Goal: Contribute content: Add original content to the website for others to see

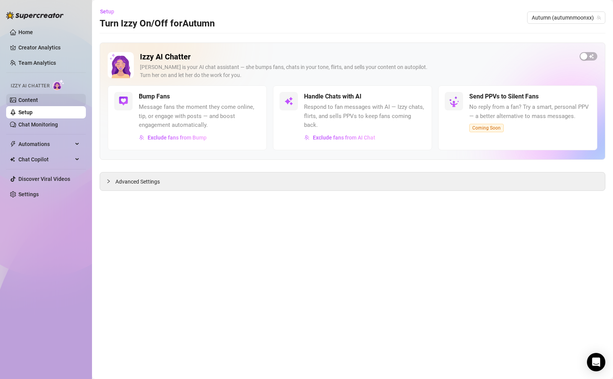
click at [35, 100] on link "Content" at bounding box center [28, 100] width 20 height 6
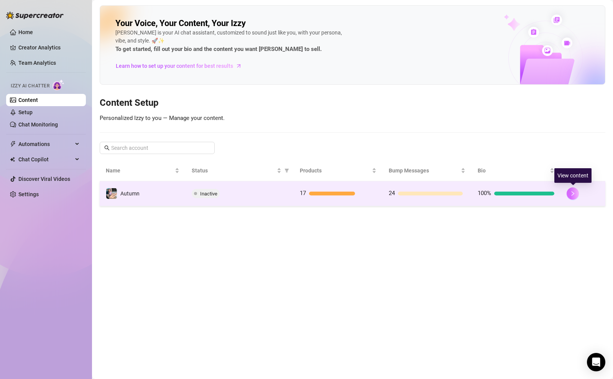
click at [568, 195] on button "button" at bounding box center [573, 193] width 12 height 12
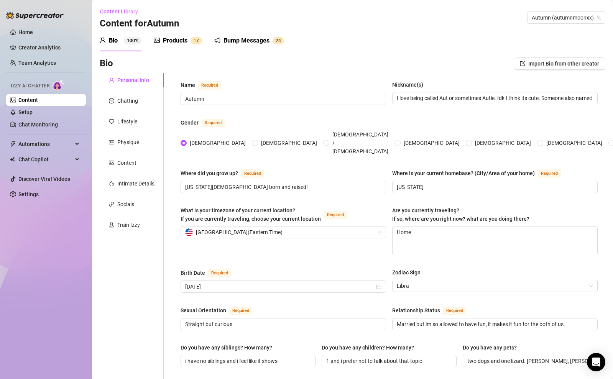
click at [182, 41] on div "Products" at bounding box center [175, 40] width 25 height 9
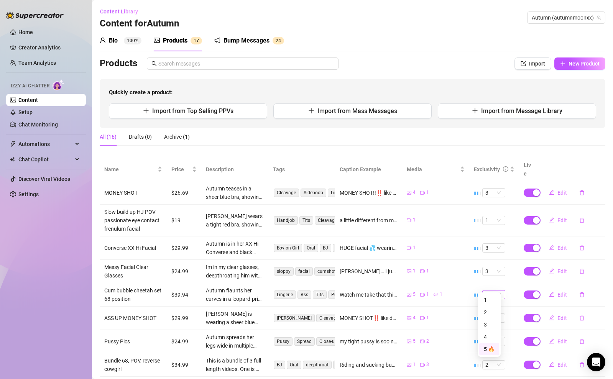
click at [491, 291] on span "5 🔥" at bounding box center [493, 295] width 17 height 8
click at [487, 321] on div "3" at bounding box center [489, 325] width 11 height 8
click at [557, 292] on span "Edit" at bounding box center [562, 295] width 10 height 6
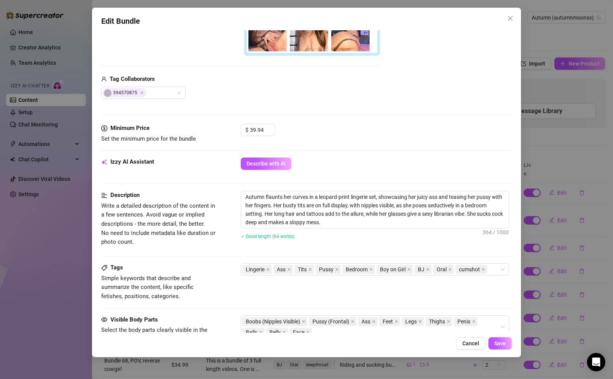
scroll to position [110, 0]
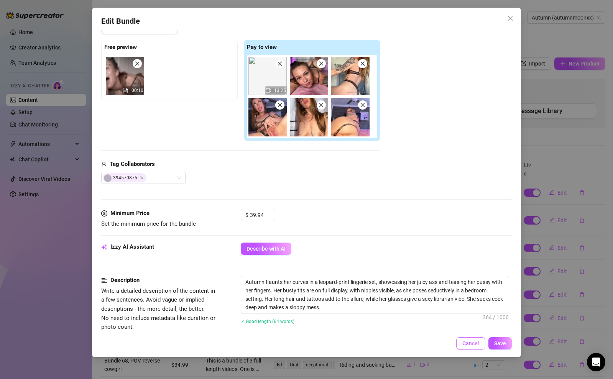
click at [466, 345] on span "Cancel" at bounding box center [470, 343] width 17 height 6
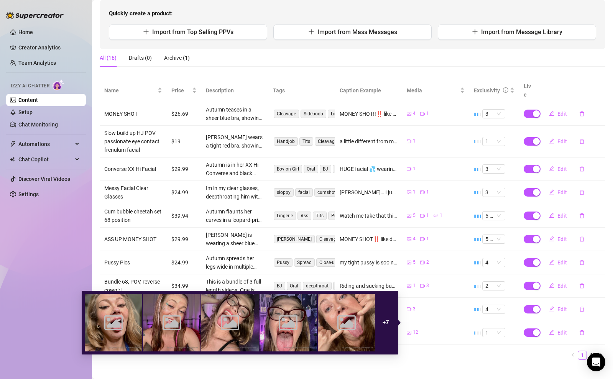
scroll to position [81, 0]
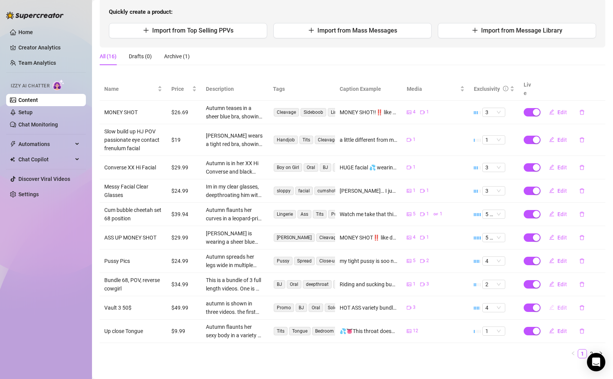
click at [559, 305] on span "Edit" at bounding box center [562, 308] width 10 height 6
type textarea "HOT ASS variety bundle 🫣 getting fucked, cosplay (thats a secret tho) deepthroa…"
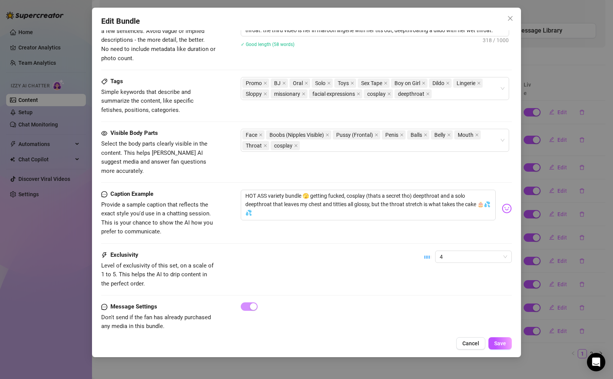
scroll to position [345, 0]
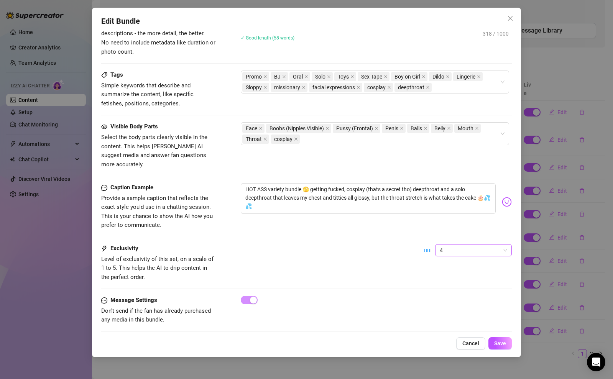
click at [440, 245] on span "4" at bounding box center [473, 251] width 67 height 12
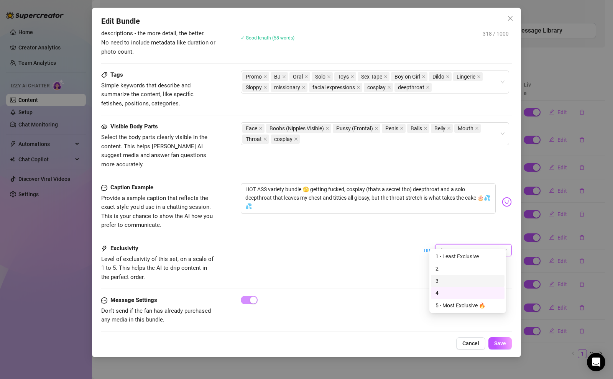
click at [447, 283] on div "3" at bounding box center [468, 281] width 64 height 8
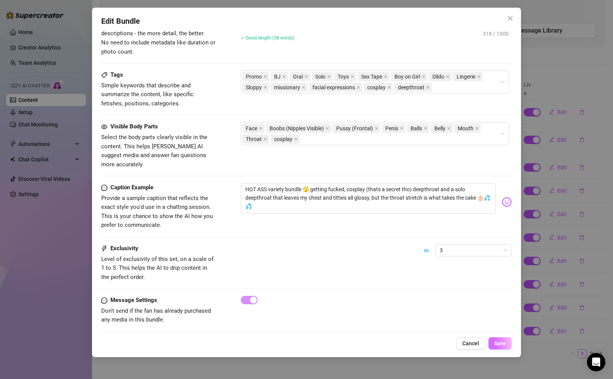
click at [496, 341] on span "Save" at bounding box center [500, 343] width 12 height 6
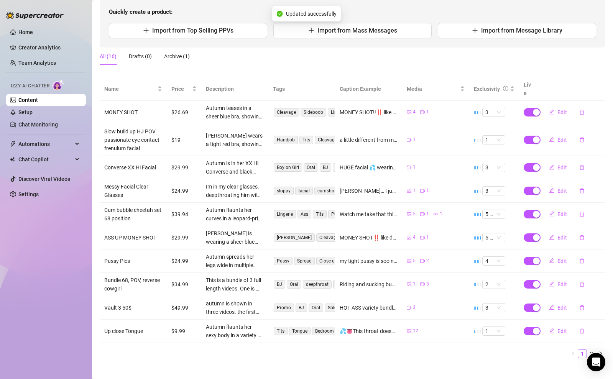
click at [496, 349] on ul "1 2" at bounding box center [353, 353] width 506 height 9
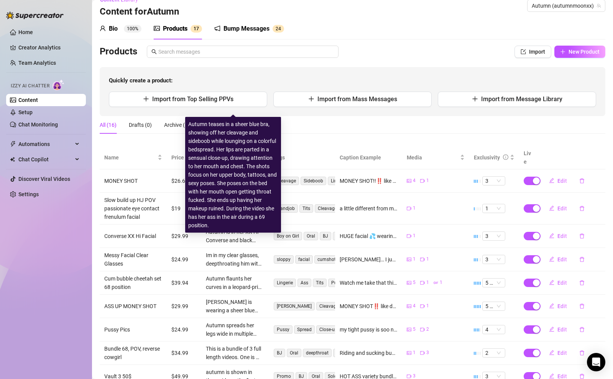
scroll to position [0, 0]
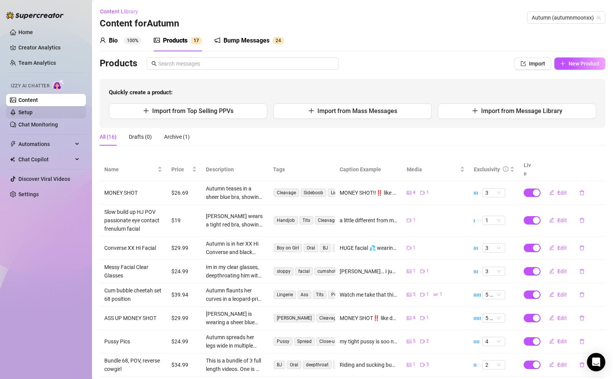
click at [33, 110] on link "Setup" at bounding box center [25, 112] width 14 height 6
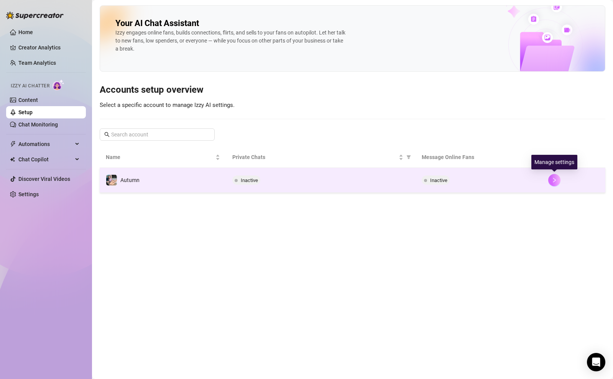
click at [554, 179] on icon "right" at bounding box center [554, 180] width 5 height 5
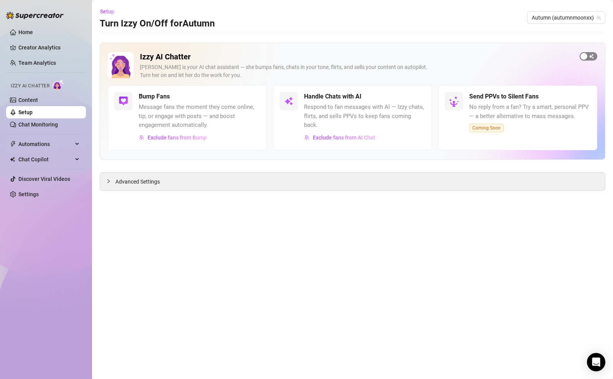
click at [586, 58] on div "button" at bounding box center [583, 56] width 7 height 7
click at [88, 92] on aside "Home Creator Analytics Team Analytics Izzy AI Chatter Content Setup Chat Monito…" at bounding box center [46, 189] width 92 height 379
click at [36, 102] on link "Content" at bounding box center [28, 100] width 20 height 6
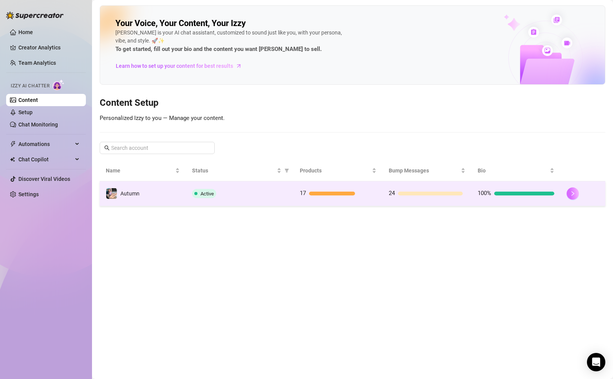
click at [575, 193] on icon "right" at bounding box center [572, 193] width 5 height 5
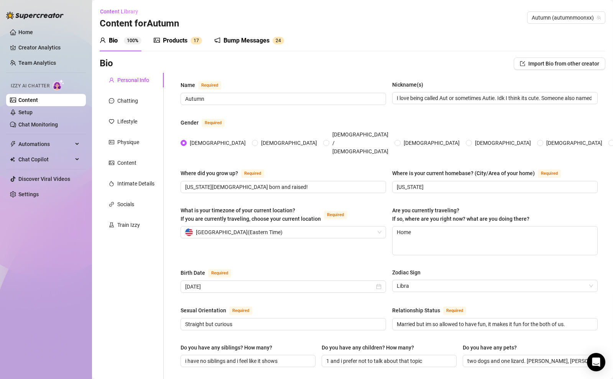
click at [186, 38] on div "Products" at bounding box center [175, 40] width 25 height 9
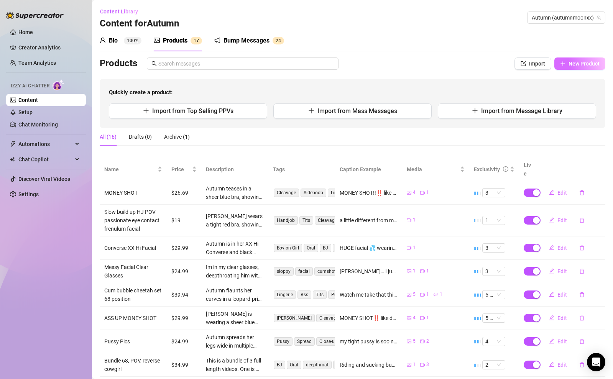
click at [581, 63] on span "New Product" at bounding box center [584, 64] width 31 height 6
type textarea "Type your message here..."
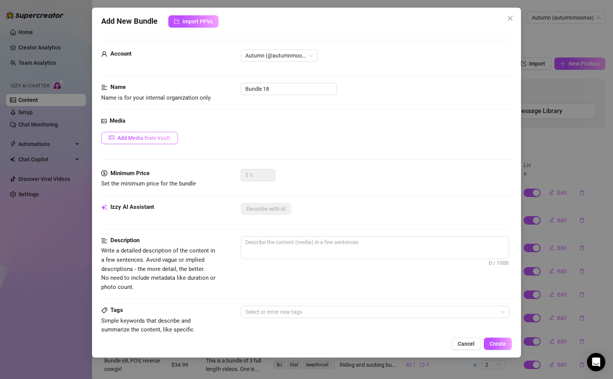
click at [163, 140] on span "Add Media from Vault" at bounding box center [143, 138] width 53 height 6
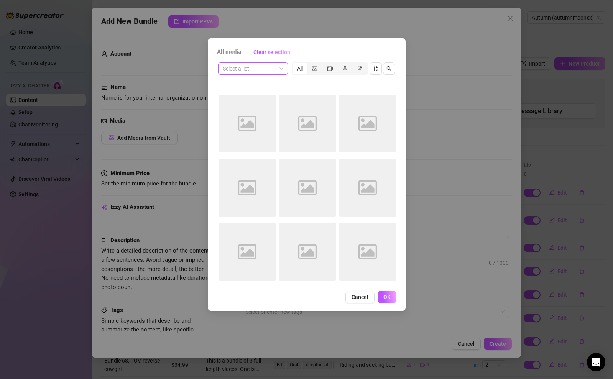
click at [273, 66] on input "search" at bounding box center [250, 69] width 54 height 12
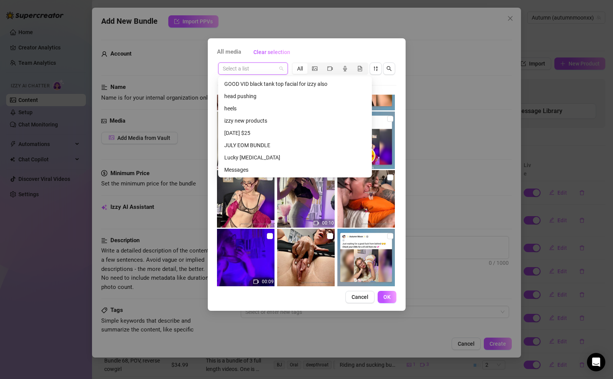
scroll to position [256, 0]
click at [276, 123] on div "izzy new products" at bounding box center [294, 122] width 141 height 8
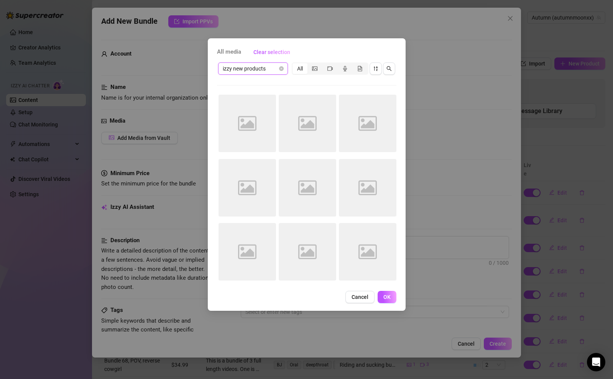
scroll to position [0, 0]
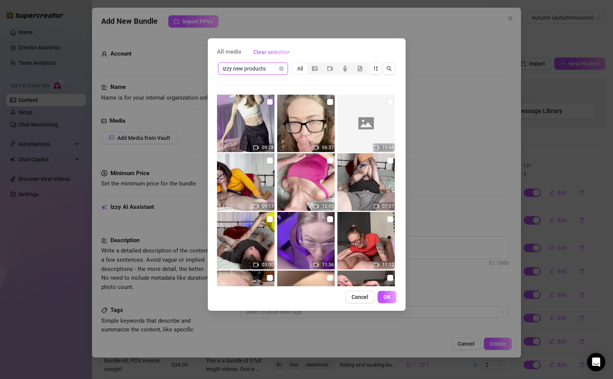
click at [268, 102] on input "checkbox" at bounding box center [270, 102] width 6 height 6
checkbox input "true"
click at [390, 301] on button "OK" at bounding box center [387, 297] width 19 height 12
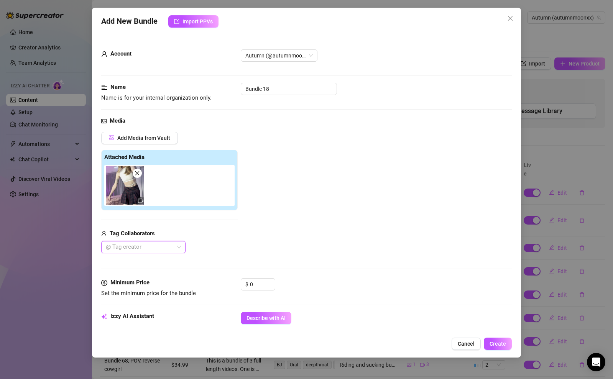
scroll to position [150, 0]
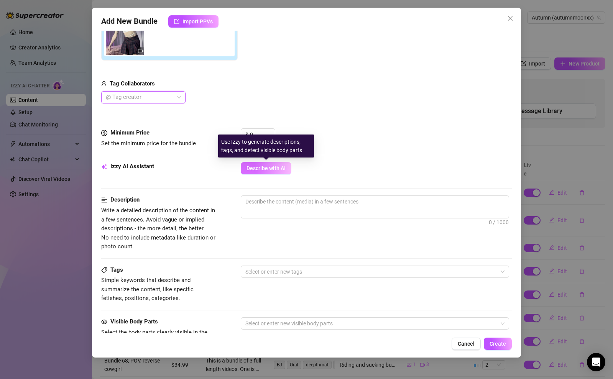
click at [268, 170] on span "Describe with AI" at bounding box center [266, 168] width 39 height 6
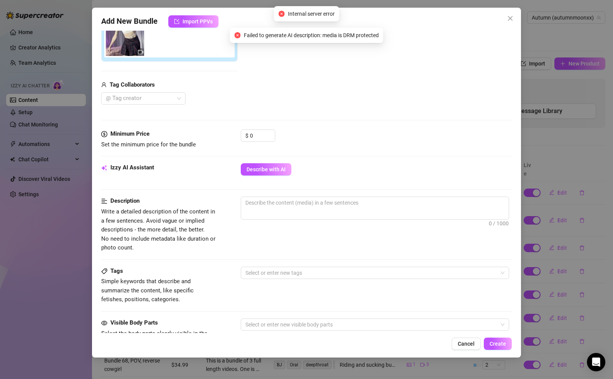
scroll to position [148, 0]
click at [369, 196] on div "Izzy AI Assistant Describe with AI" at bounding box center [306, 180] width 411 height 33
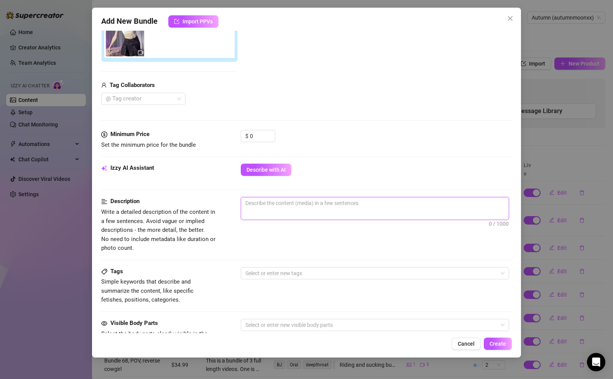
click at [367, 204] on textarea at bounding box center [375, 203] width 268 height 12
type textarea "a"
type textarea "au"
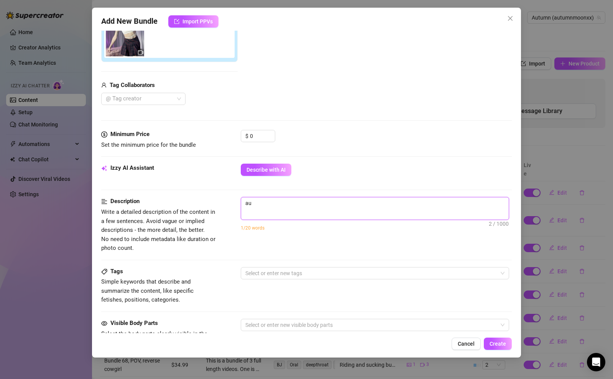
type textarea "auu"
type textarea "au"
type textarea "aut"
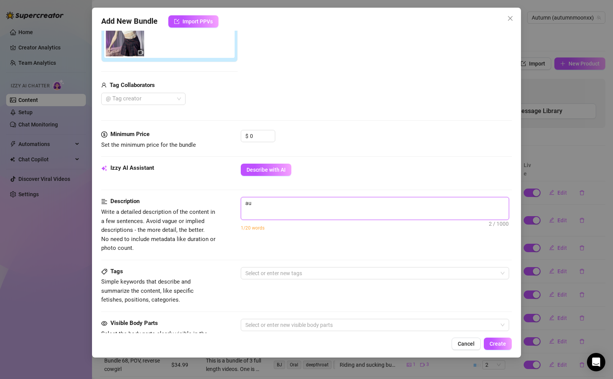
type textarea "aut"
type textarea "autu"
type textarea "autum"
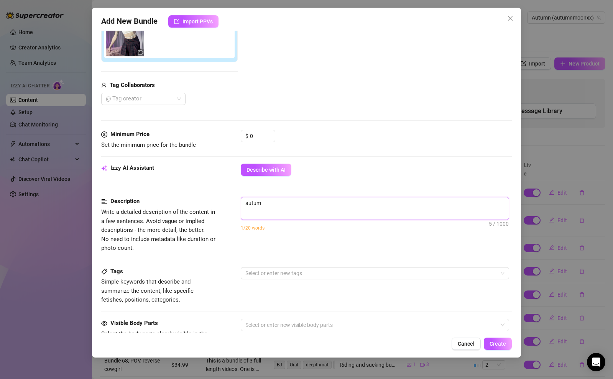
type textarea "autumn"
type textarea "autumn i"
type textarea "autumn is"
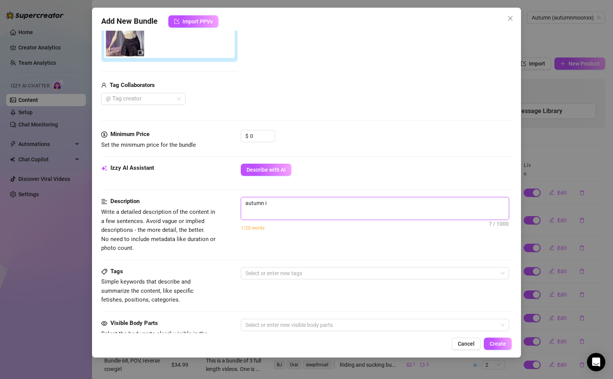
type textarea "autumn is"
type textarea "autumn is i"
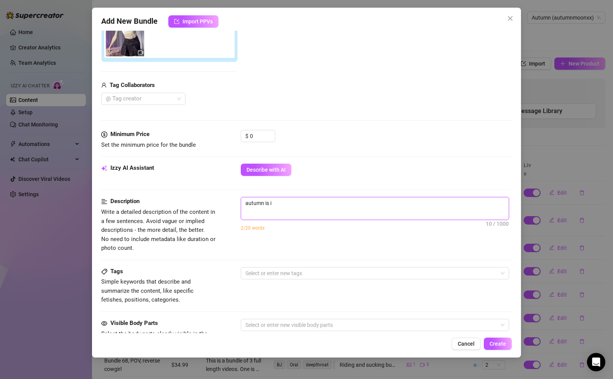
type textarea "autumn is in"
type textarea "autumn is in a"
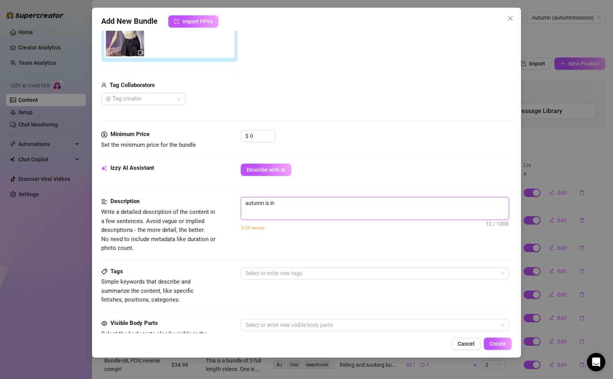
type textarea "autumn is in a"
type textarea "autumn is in a p"
type textarea "autumn is in a pl"
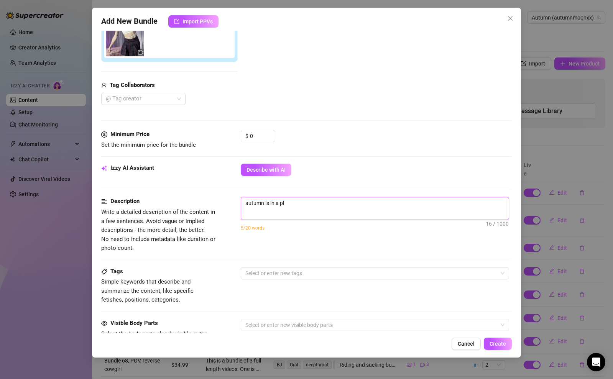
type textarea "autumn is in a ple"
type textarea "autumn is in a plea"
type textarea "autumn is in a pleas"
type textarea "autumn is in a pleast"
type textarea "autumn is in a pleaste"
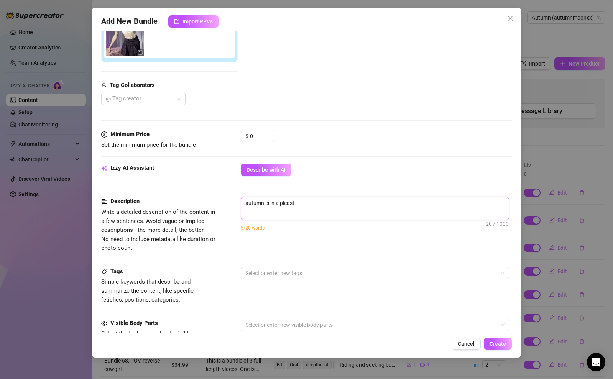
type textarea "autumn is in a pleaste"
type textarea "autumn is in a pleast"
type textarea "autumn is in a pleas"
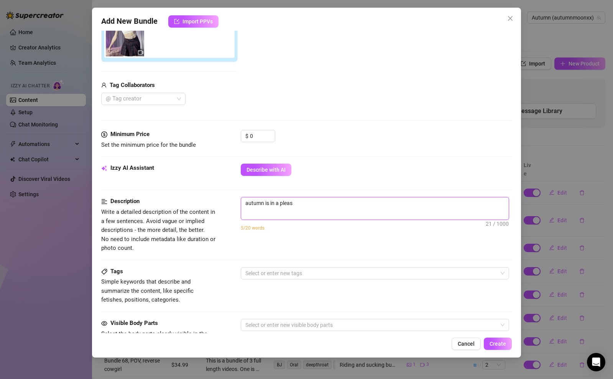
type textarea "autumn is in a plea"
type textarea "autumn is in a pleat"
type textarea "autumn is in a pleate"
type textarea "autumn is in a pleated"
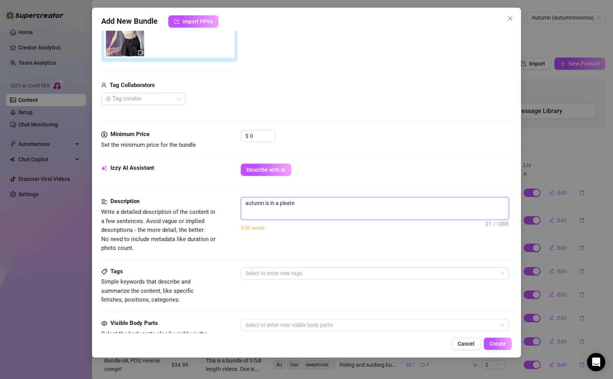
type textarea "autumn is in a pleated"
type textarea "autumn is in a pleated s"
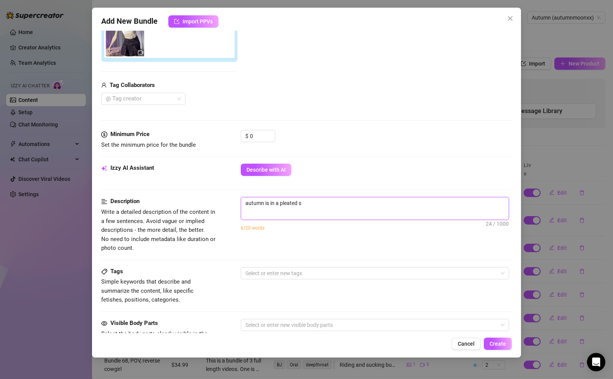
type textarea "autumn is in a pleated sh"
type textarea "autumn is in a pleated s"
type textarea "autumn is in a pleated sk"
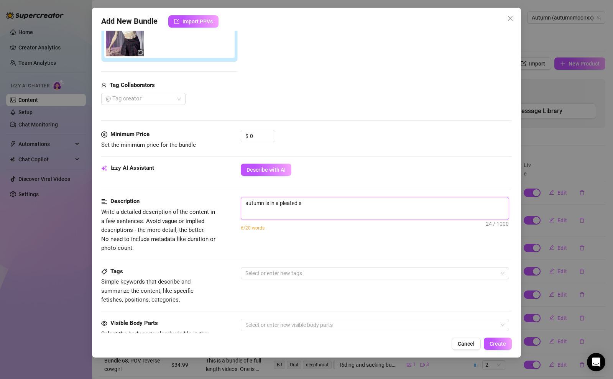
type textarea "autumn is in a pleated sk"
type textarea "autumn is in a pleated ski"
type textarea "autumn is in a pleated skir"
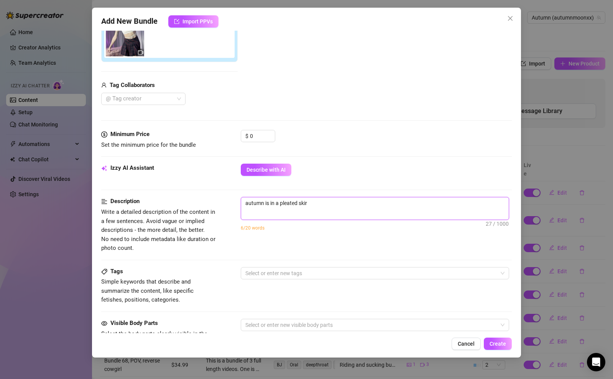
type textarea "autumn is in a pleated skirt"
type textarea "autumn is in a pleated skirt e"
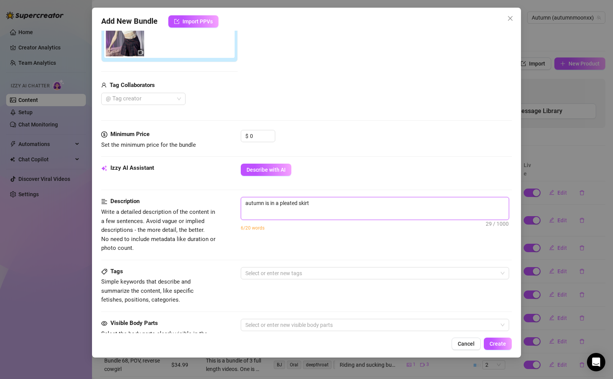
type textarea "autumn is in a pleated skirt e"
type textarea "autumn is in a pleated skirt ea"
type textarea "autumn is in a pleated skirt ear"
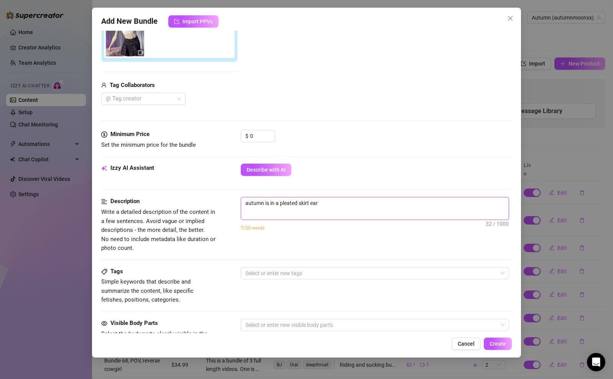
type textarea "autumn is in a pleated skirt ea"
type textarea "autumn is in a pleated skirt eag"
type textarea "autumn is in a pleated skirt eage"
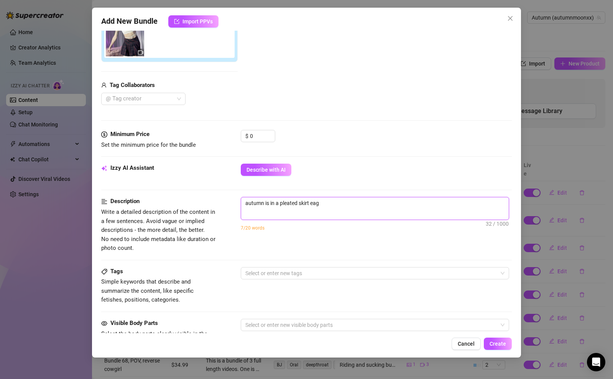
type textarea "autumn is in a pleated skirt eage"
type textarea "autumn is in a pleated skirt eager"
type textarea "autumn is in a pleated skirt eagerl"
type textarea "autumn is in a pleated skirt eagerly"
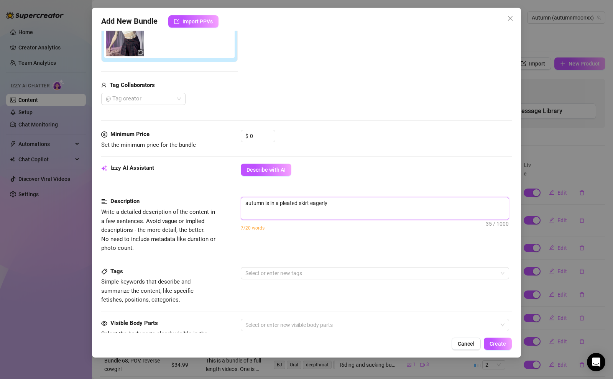
type textarea "autumn is in a pleated skirt eagerly"
type textarea "autumn is in a pleated skirt eagerly w"
type textarea "autumn is in a pleated skirt eagerly wa"
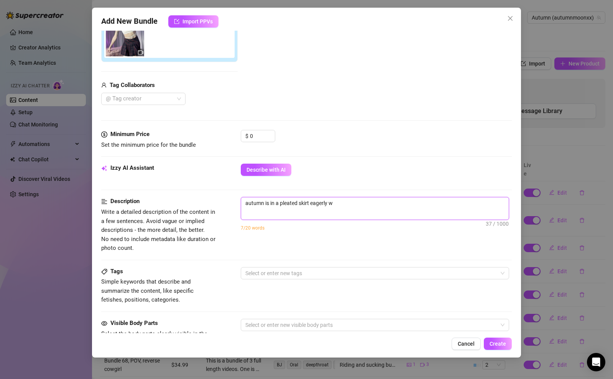
type textarea "autumn is in a pleated skirt eagerly wa"
type textarea "autumn is in a pleated skirt eagerly wal"
type textarea "autumn is in a pleated skirt eagerly walk"
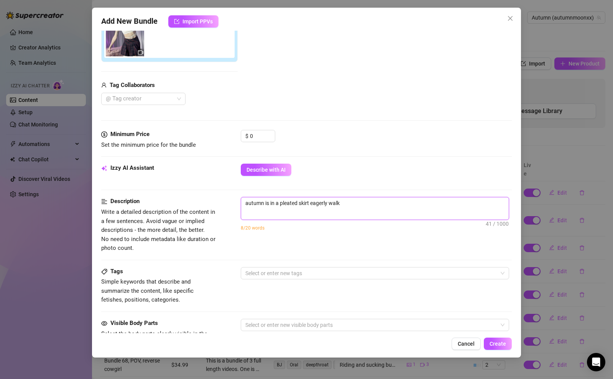
type textarea "autumn is in a pleated skirt eagerly walki"
type textarea "autumn is in a pleated skirt eagerly walkin"
type textarea "autumn is in a pleated skirt eagerly walking"
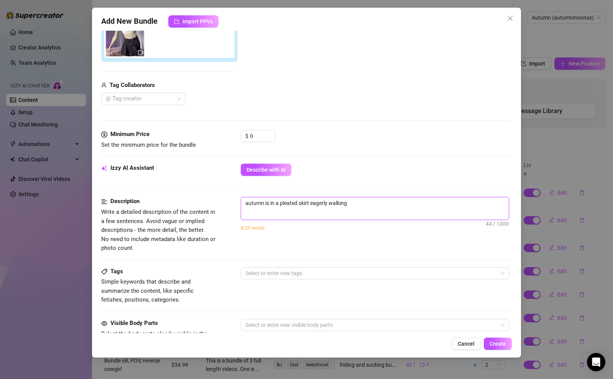
type textarea "autumn is in a pleated skirt eagerly walking"
type textarea "autumn is in a pleated skirt eagerly walking u"
type textarea "autumn is in a pleated skirt eagerly walking up"
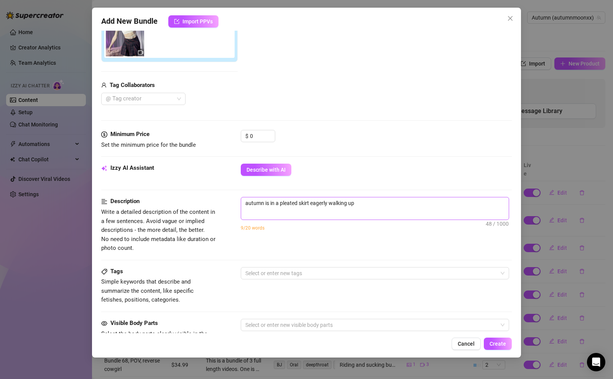
click at [388, 211] on span "autumn is in a pleated skirt eagerly walking up 48 / 1000" at bounding box center [375, 208] width 268 height 23
click at [396, 206] on textarea "autumn is in a pleated skirt eagerly walking up" at bounding box center [375, 203] width 268 height 12
type textarea "autumn is in a pleated skirt eagerly walking up t"
type textarea "autumn is in a pleated skirt eagerly walking up to"
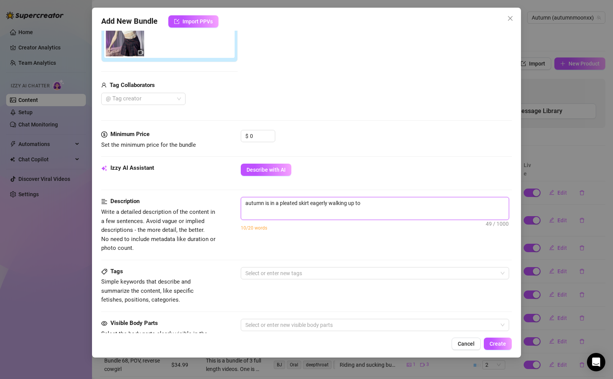
type textarea "autumn is in a pleated skirt eagerly walking up to t"
type textarea "autumn is in a pleated skirt eagerly walking up to th"
type textarea "autumn is in a pleated skirt eagerly walking up to the"
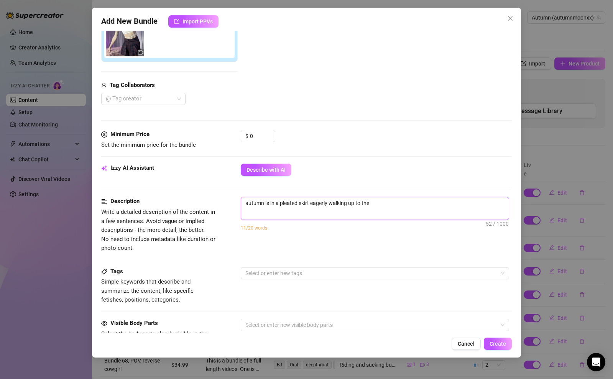
type textarea "autumn is in a pleated skirt eagerly walking up to the"
type textarea "autumn is in a pleated skirt eagerly walking up to the c"
type textarea "autumn is in a pleated skirt eagerly walking up to the ca"
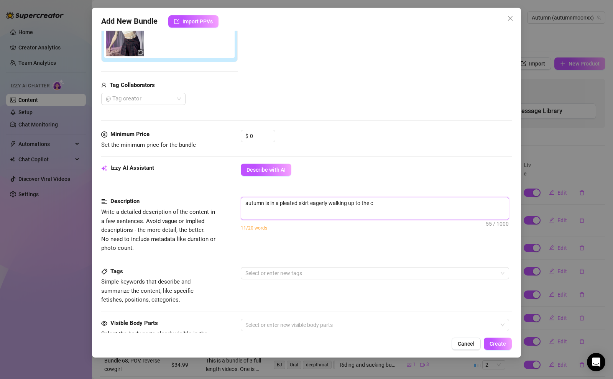
type textarea "autumn is in a pleated skirt eagerly walking up to the ca"
type textarea "autumn is in a pleated skirt eagerly walking up to the cam"
type textarea "autumn is in a pleated skirt eagerly walking up to the came"
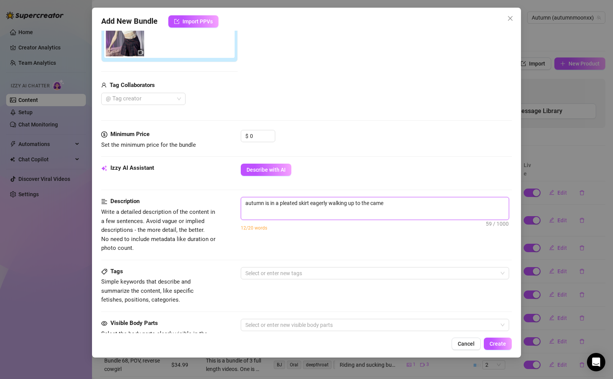
type textarea "autumn is in a pleated skirt eagerly walking up to the camer"
type textarea "autumn is in a pleated skirt eagerly walking up to the camera"
type textarea "autumn is in a pleated skirt eagerly walking up to the camera."
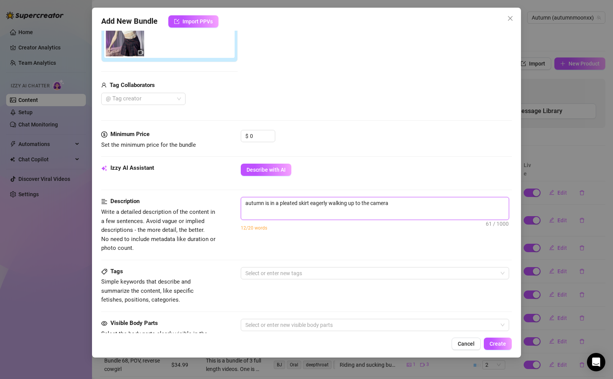
type textarea "autumn is in a pleated skirt eagerly walking up to the camera."
type textarea "autumn is in a pleated skirt eagerly walking up to the camera. S"
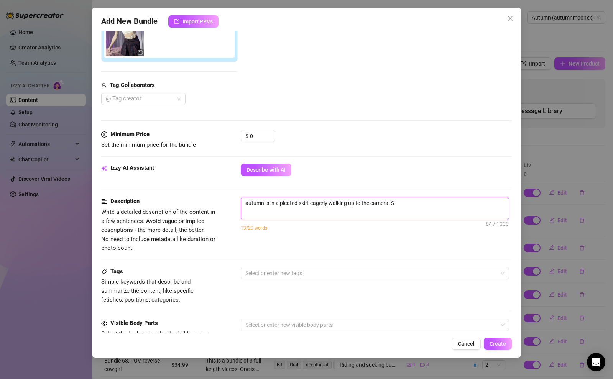
type textarea "autumn is in a pleated skirt eagerly walking up to the camera. Sh"
type textarea "autumn is in a pleated skirt eagerly walking up to the camera. She"
type textarea "autumn is in a pleated skirt eagerly walking up to the camera. She g"
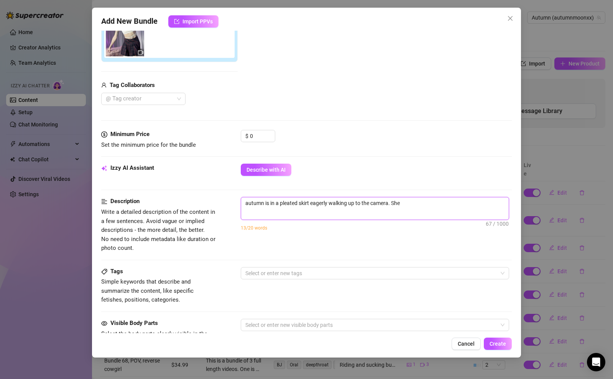
type textarea "autumn is in a pleated skirt eagerly walking up to the camera. She g"
type textarea "autumn is in a pleated skirt eagerly walking up to the camera. She ge"
type textarea "autumn is in a pleated skirt eagerly walking up to the camera. She get"
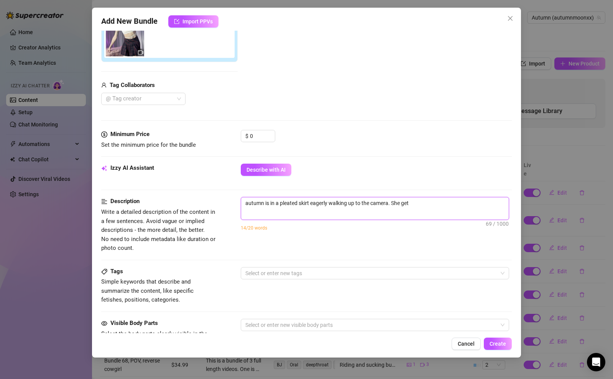
type textarea "autumn is in a pleated skirt eagerly walking up to the camera. She gets"
type textarea "autumn is in a pleated skirt eagerly walking up to the camera. She gets o"
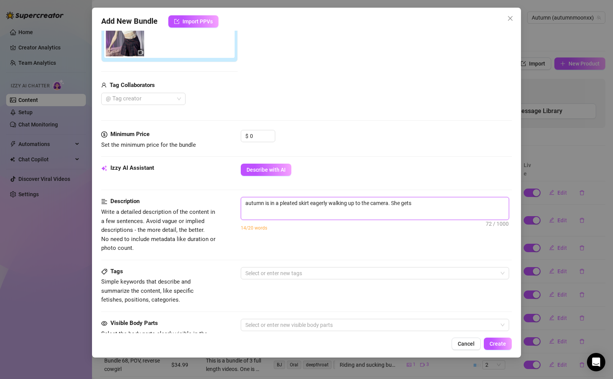
type textarea "autumn is in a pleated skirt eagerly walking up to the camera. She gets o"
type textarea "autumn is in a pleated skirt eagerly walking up to the camera. She gets on"
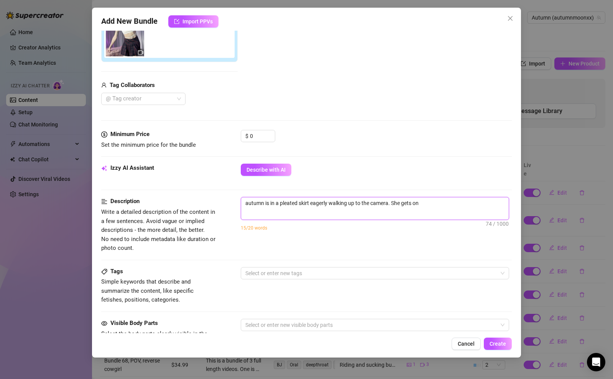
type textarea "autumn is in a pleated skirt eagerly walking up to the camera. She gets on h"
type textarea "autumn is in a pleated skirt eagerly walking up to the camera. She gets on he"
type textarea "autumn is in a pleated skirt eagerly walking up to the camera. She gets on her"
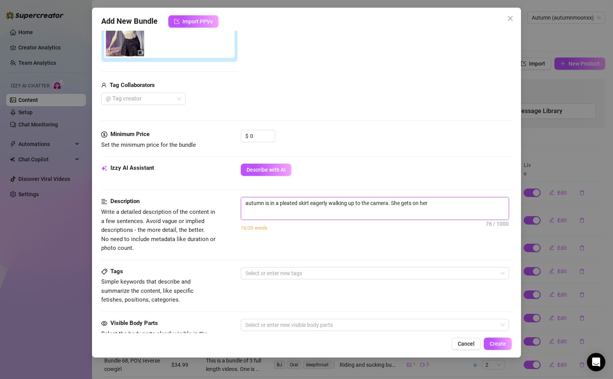
type textarea "autumn is in a pleated skirt eagerly walking up to the camera. She gets on her"
type textarea "autumn is in a pleated skirt eagerly walking up to the camera. She gets on her k"
type textarea "autumn is in a pleated skirt eagerly walking up to the camera. She gets on her …"
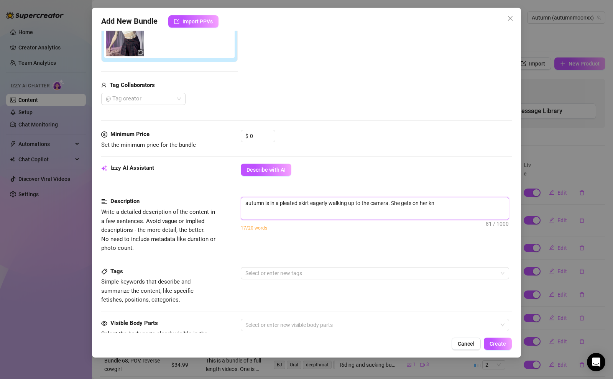
type textarea "autumn is in a pleated skirt eagerly walking up to the camera. She gets on her …"
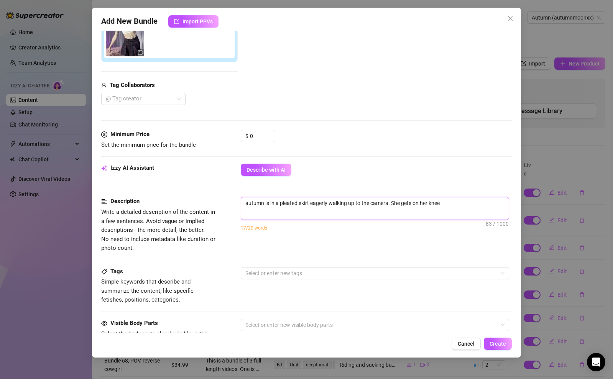
type textarea "autumn is in a pleated skirt eagerly walking up to the camera. She gets on her …"
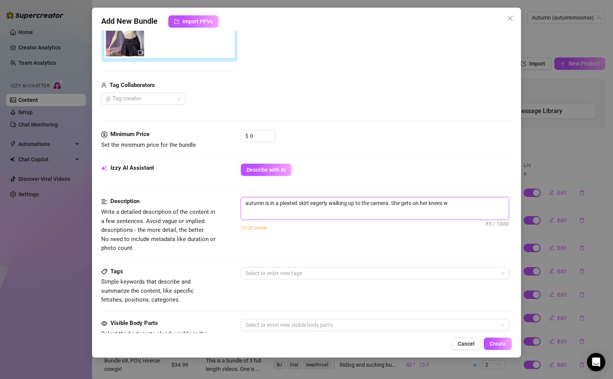
type textarea "autumn is in a pleated skirt eagerly walking up to the camera. She gets on her …"
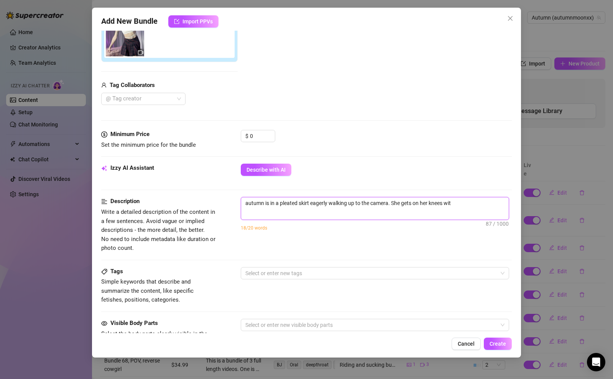
type textarea "autumn is in a pleated skirt eagerly walking up to the camera. She gets on her …"
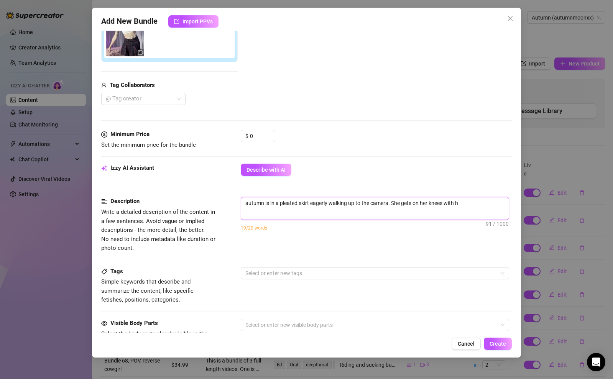
type textarea "autumn is in a pleated skirt eagerly walking up to the camera. She gets on her …"
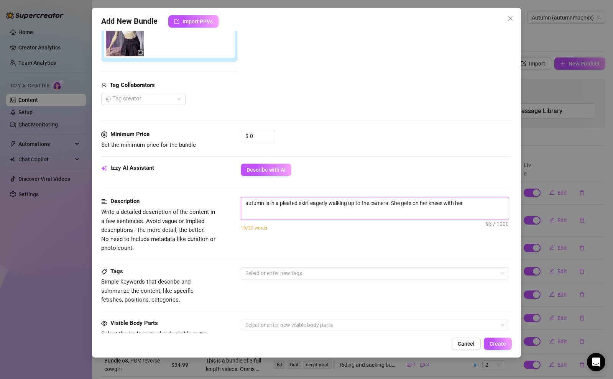
type textarea "autumn is in a pleated skirt eagerly walking up to the camera. She gets on her …"
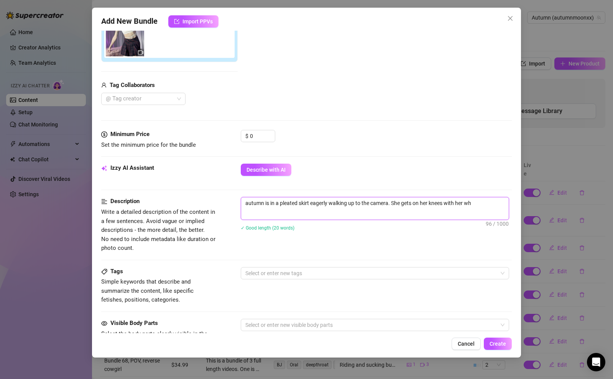
type textarea "autumn is in a pleated skirt eagerly walking up to the camera. She gets on her …"
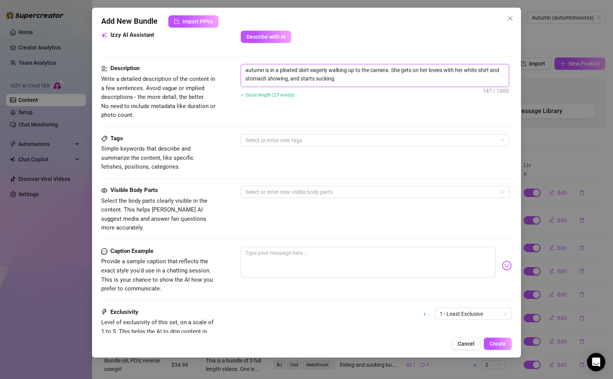
scroll to position [289, 0]
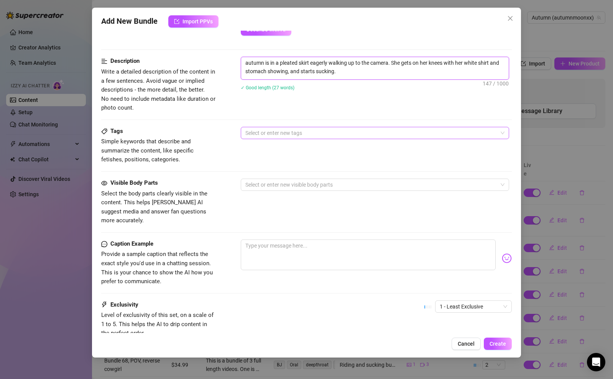
click at [311, 130] on div at bounding box center [370, 133] width 257 height 11
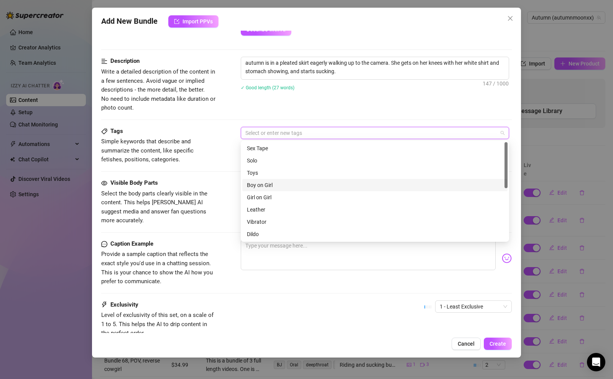
click at [266, 185] on div "Boy on Girl" at bounding box center [375, 185] width 256 height 8
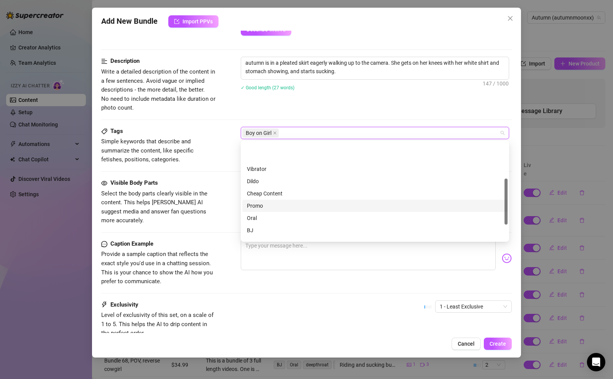
scroll to position [77, 0]
click at [278, 205] on div "BJ" at bounding box center [375, 206] width 256 height 8
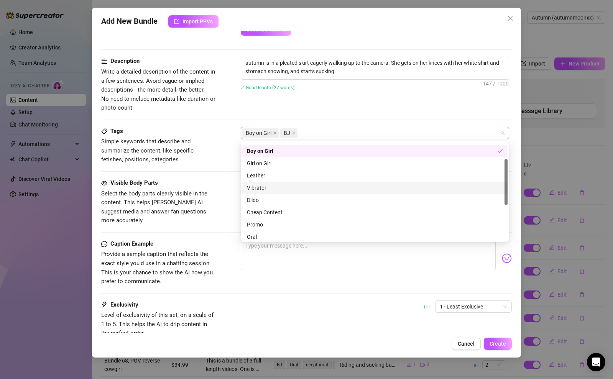
scroll to position [36, 0]
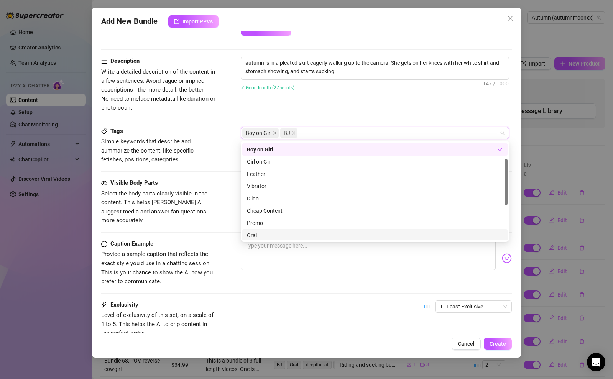
click at [286, 238] on div "Oral" at bounding box center [375, 235] width 256 height 8
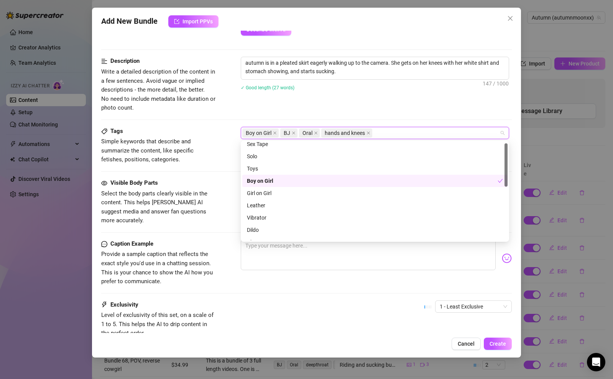
scroll to position [0, 0]
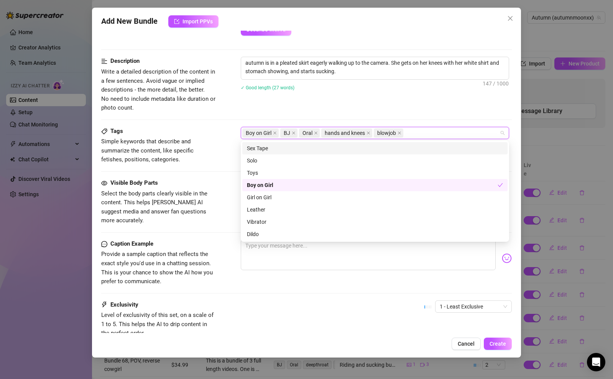
click at [171, 89] on span "Write a detailed description of the content in a few sentences. Avoid vague or …" at bounding box center [158, 89] width 114 height 43
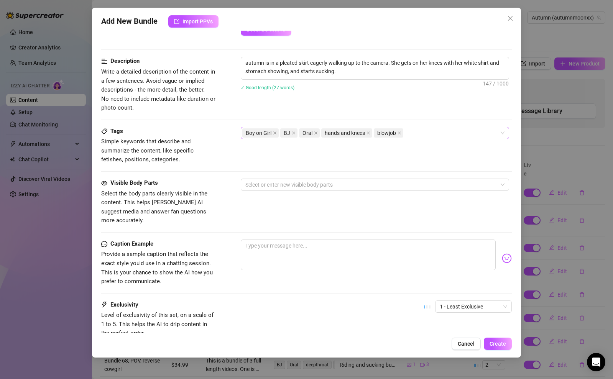
click at [455, 133] on div "Boy on Girl BJ Oral hands and knees blowjob" at bounding box center [370, 133] width 257 height 11
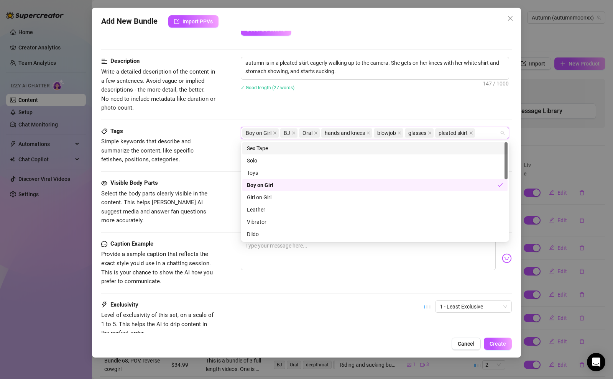
click at [276, 103] on div "Description Write a detailed description of the content in a few sentences. Avo…" at bounding box center [306, 85] width 411 height 56
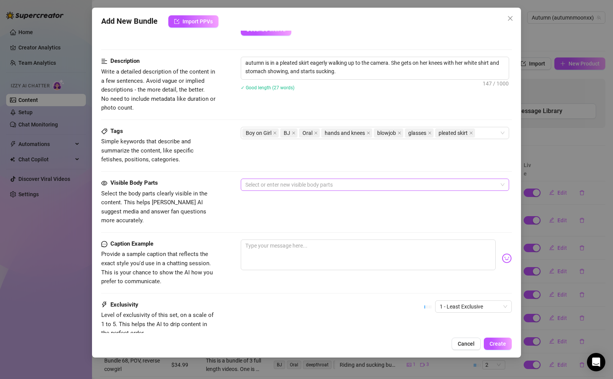
click at [281, 185] on div at bounding box center [370, 184] width 257 height 11
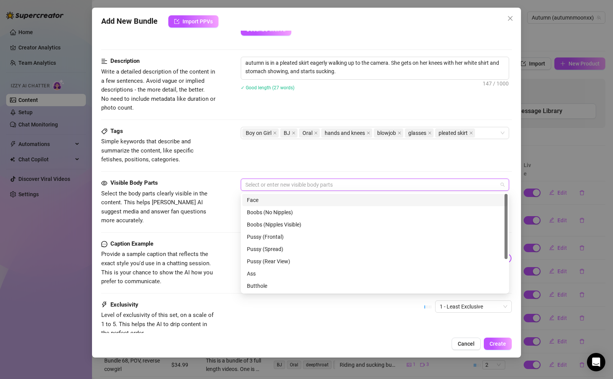
click at [275, 200] on div "Face" at bounding box center [375, 200] width 256 height 8
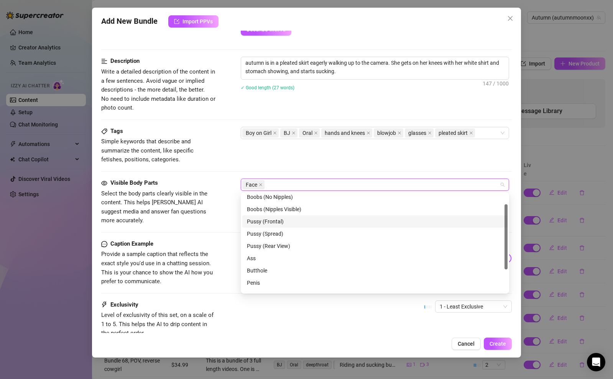
scroll to position [22, 0]
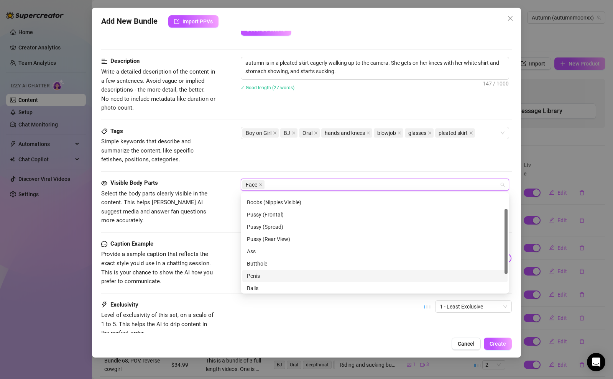
click at [279, 278] on div "Penis" at bounding box center [375, 276] width 256 height 8
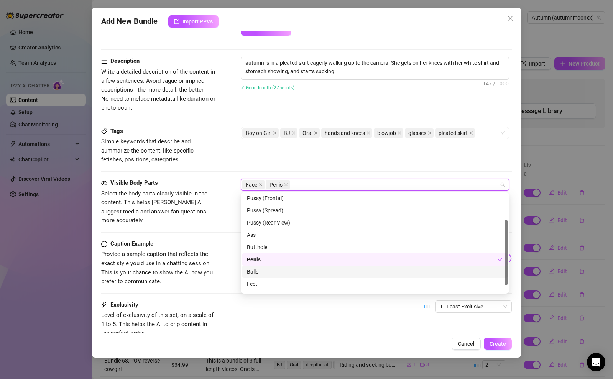
click at [278, 273] on div "Balls" at bounding box center [375, 272] width 256 height 8
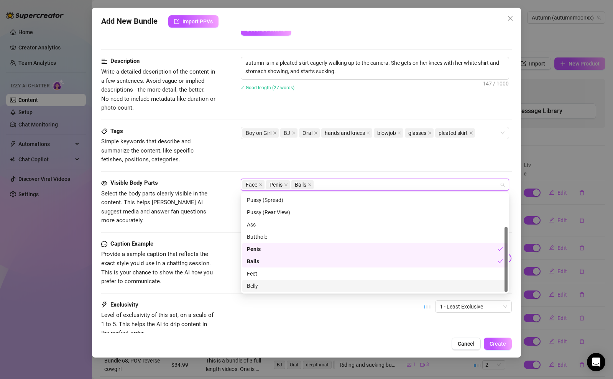
click at [271, 284] on div "Belly" at bounding box center [375, 286] width 256 height 8
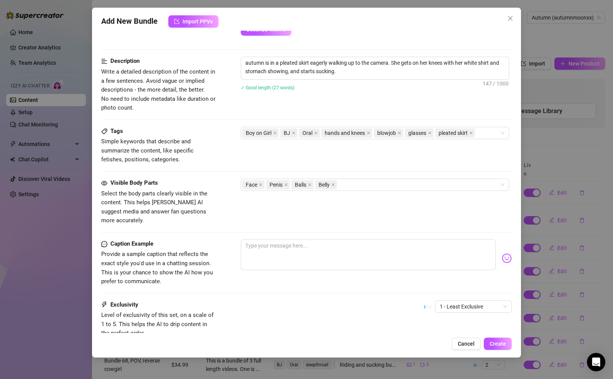
click at [203, 240] on div "Caption Example" at bounding box center [158, 244] width 115 height 9
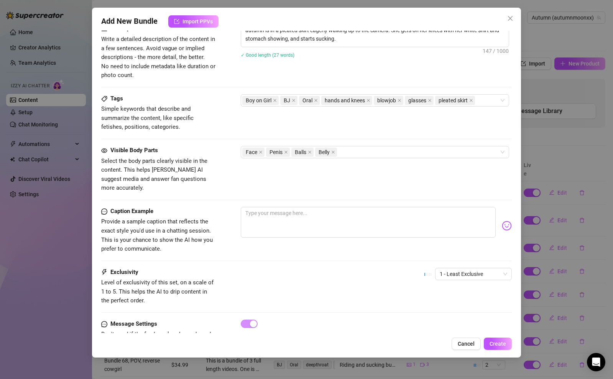
scroll to position [342, 0]
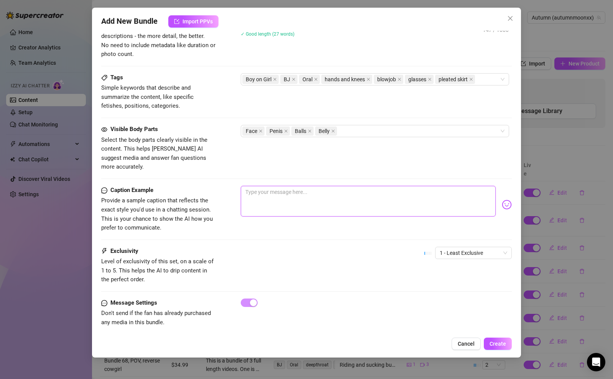
click at [283, 201] on textarea at bounding box center [368, 201] width 255 height 31
click at [449, 247] on span "1 - Least Exclusive" at bounding box center [473, 253] width 67 height 12
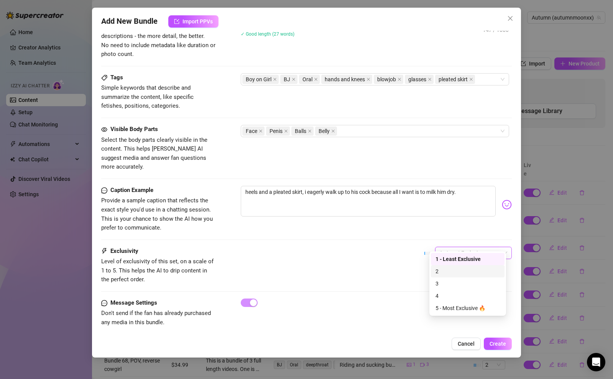
click at [447, 274] on div "2" at bounding box center [468, 271] width 64 height 8
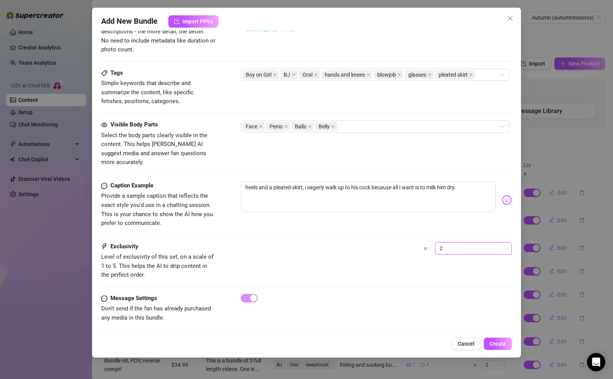
scroll to position [347, 0]
click at [354, 242] on div "Exclusivity Level of exclusivity of this set, on a scale of 1 to 5. This helps …" at bounding box center [306, 261] width 411 height 38
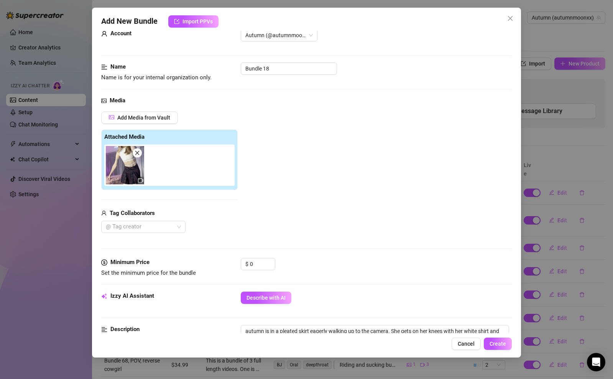
scroll to position [0, 0]
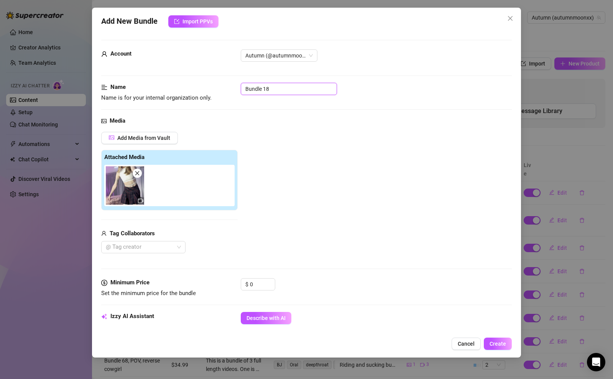
drag, startPoint x: 281, startPoint y: 90, endPoint x: 229, endPoint y: 81, distance: 53.0
click at [229, 83] on div "Name Name is for your internal organization only. Bundle 18" at bounding box center [306, 93] width 411 height 20
click at [258, 284] on input "0" at bounding box center [262, 285] width 25 height 12
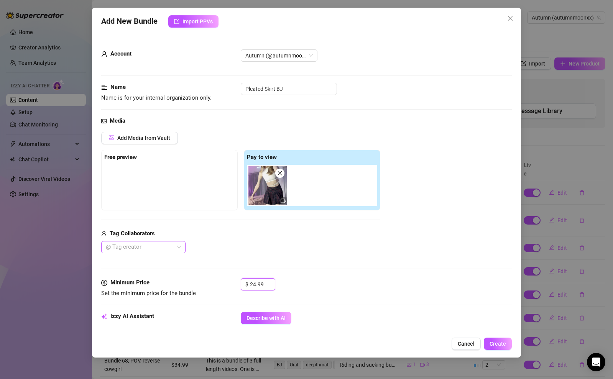
click at [144, 246] on div at bounding box center [139, 247] width 73 height 11
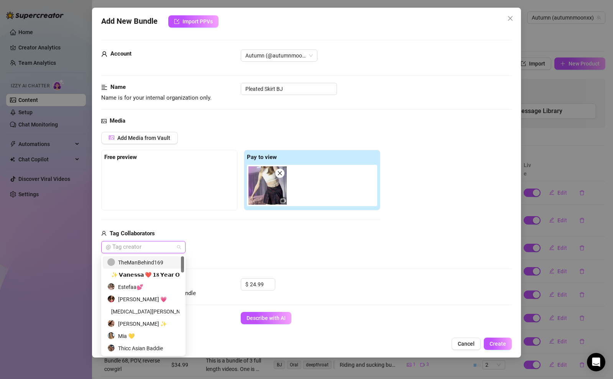
click at [146, 260] on div "TheManBehind169" at bounding box center [143, 262] width 72 height 8
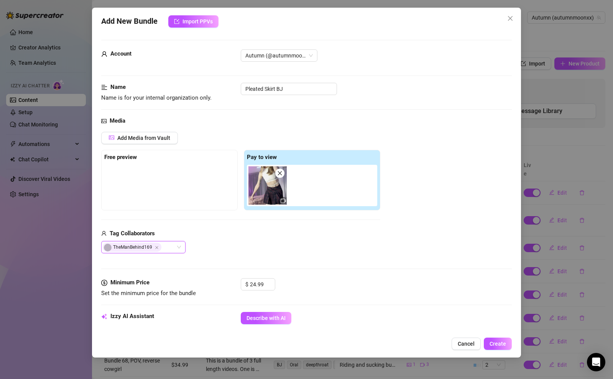
click at [260, 252] on div "TheManBehind169 TheManBehind169" at bounding box center [240, 247] width 279 height 12
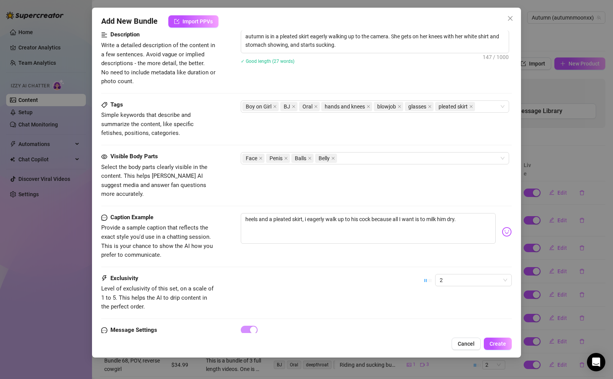
scroll to position [347, 0]
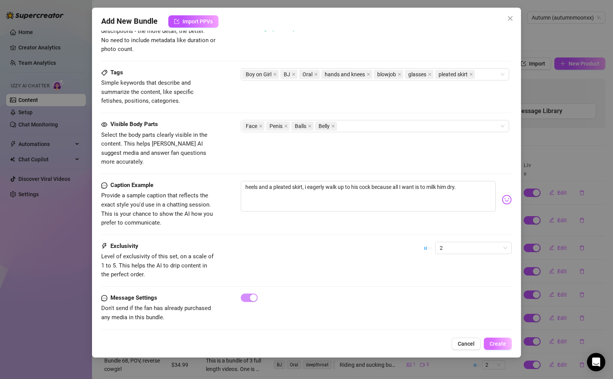
click at [497, 344] on span "Create" at bounding box center [498, 344] width 16 height 6
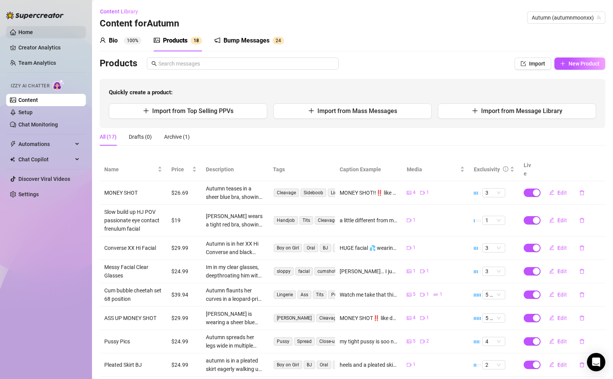
click at [33, 35] on link "Home" at bounding box center [25, 32] width 15 height 6
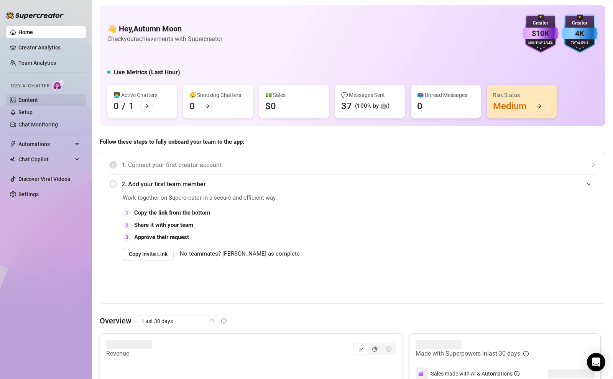
click at [38, 97] on link "Content" at bounding box center [28, 100] width 20 height 6
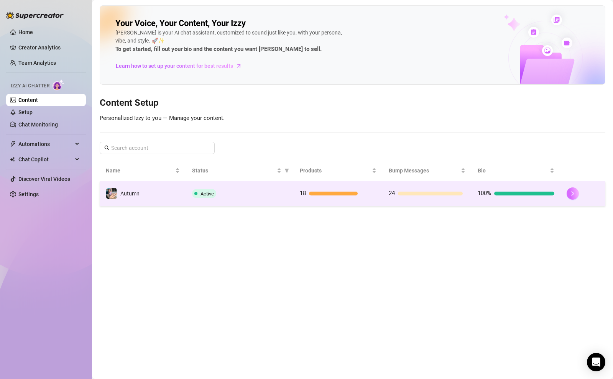
click at [570, 194] on icon "right" at bounding box center [572, 193] width 5 height 5
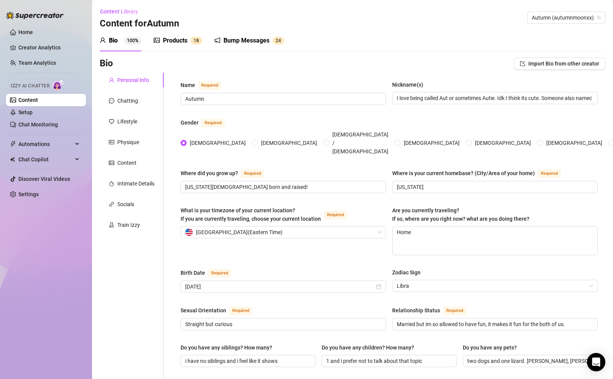
click at [180, 38] on div "Products" at bounding box center [175, 40] width 25 height 9
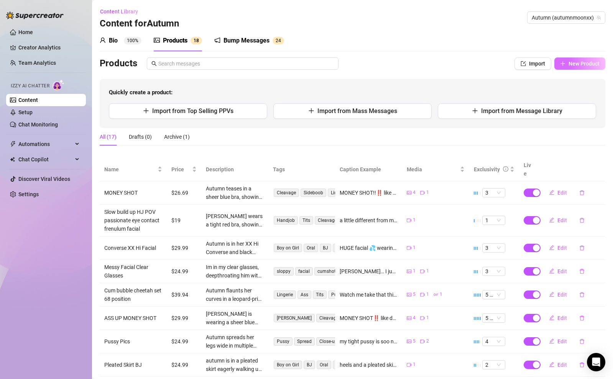
click at [569, 66] on span "New Product" at bounding box center [584, 64] width 31 height 6
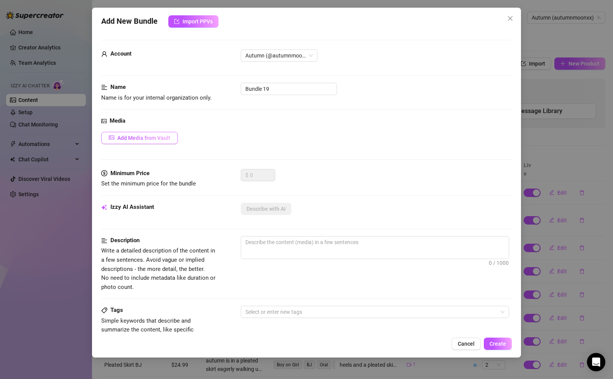
click at [160, 136] on span "Add Media from Vault" at bounding box center [143, 138] width 53 height 6
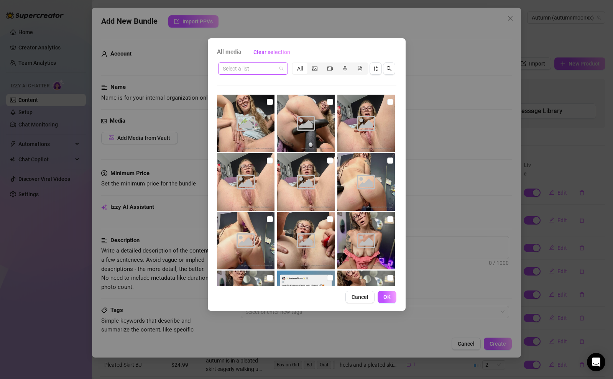
click at [263, 72] on input "search" at bounding box center [250, 69] width 54 height 12
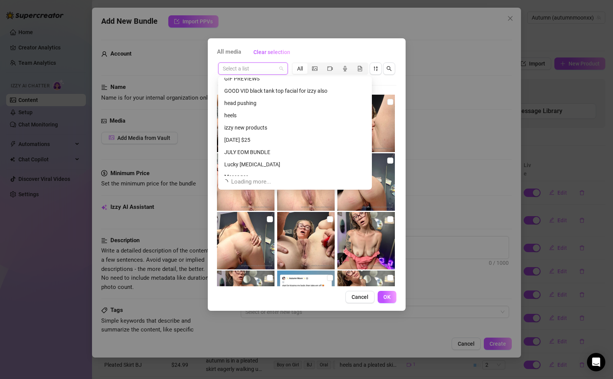
scroll to position [270, 0]
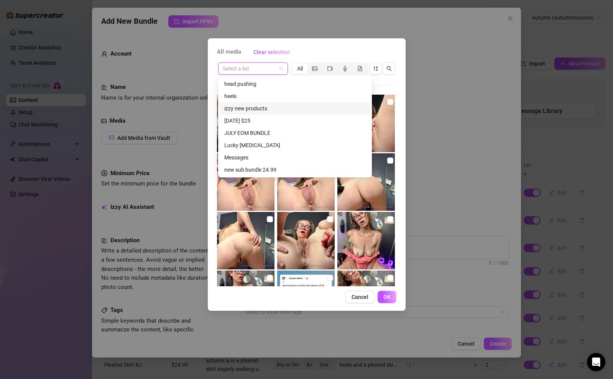
click at [276, 112] on div "izzy new products" at bounding box center [294, 108] width 141 height 8
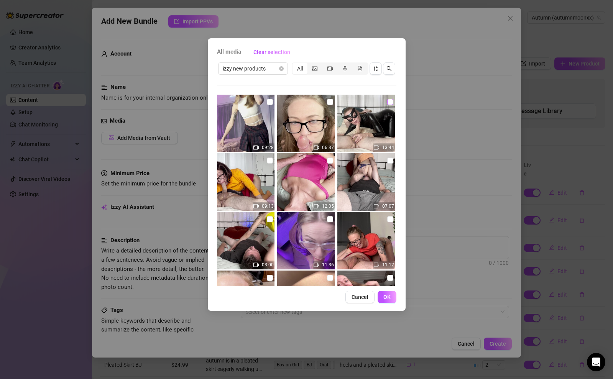
click at [387, 103] on input "checkbox" at bounding box center [390, 102] width 6 height 6
click at [386, 299] on span "OK" at bounding box center [386, 297] width 7 height 6
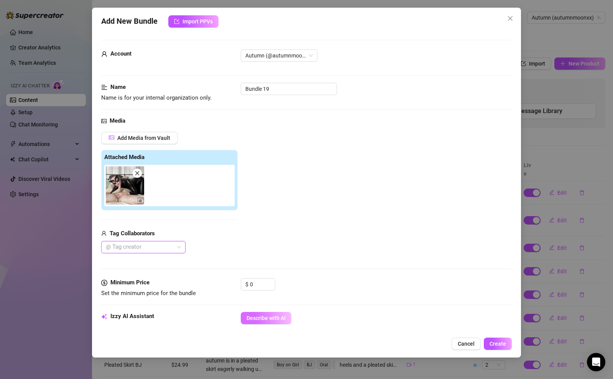
click at [285, 313] on button "Describe with AI" at bounding box center [266, 318] width 51 height 12
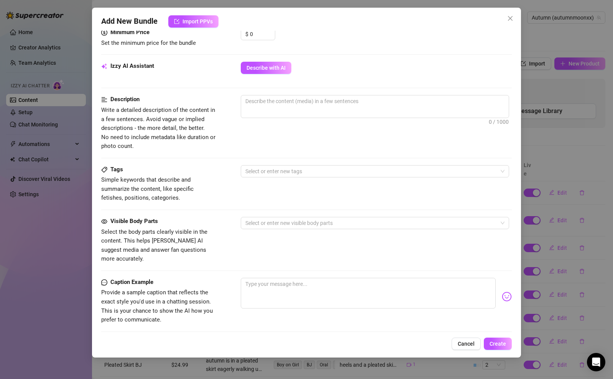
scroll to position [0, 0]
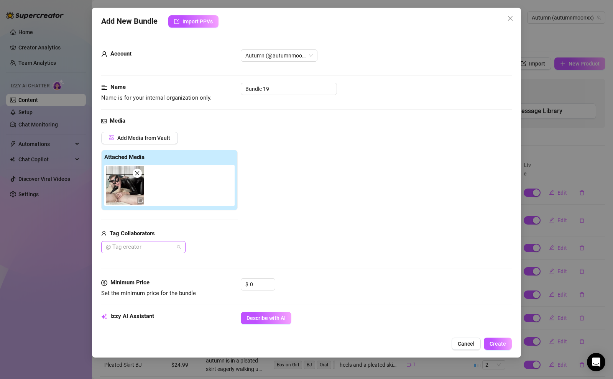
click at [178, 247] on div "@ Tag creator" at bounding box center [143, 247] width 84 height 12
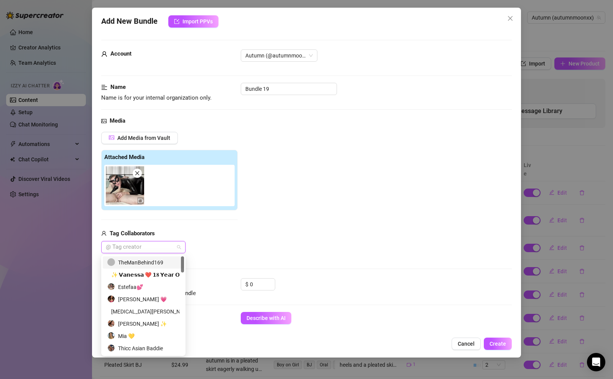
click at [155, 264] on div "TheManBehind169" at bounding box center [143, 262] width 72 height 8
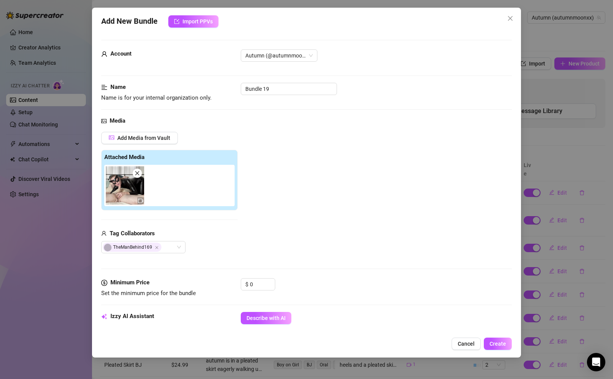
click at [248, 240] on div "Add Media from Vault Attached Media Tag Collaborators TheManBehind169" at bounding box center [306, 193] width 411 height 122
